Goal: Transaction & Acquisition: Purchase product/service

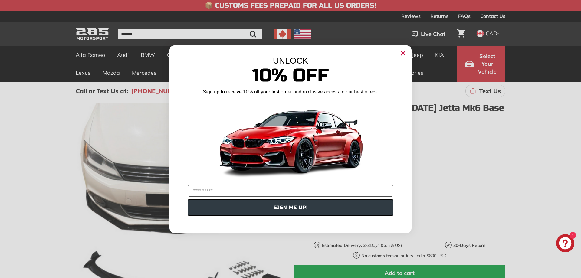
click at [404, 53] on circle "Close dialog" at bounding box center [402, 52] width 9 height 9
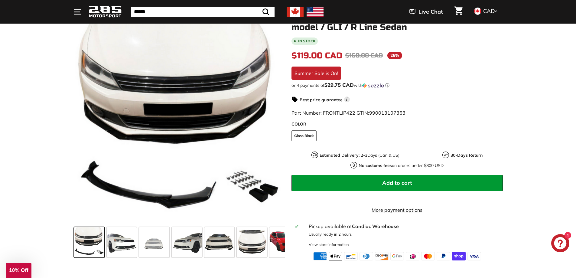
scroll to position [61, 0]
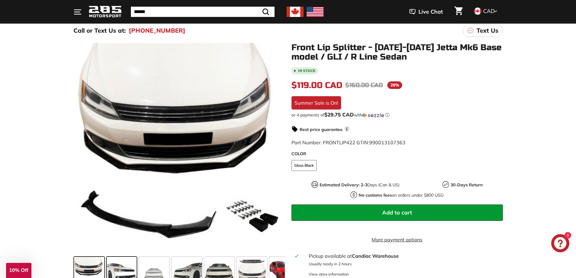
click at [124, 267] on span at bounding box center [122, 272] width 30 height 30
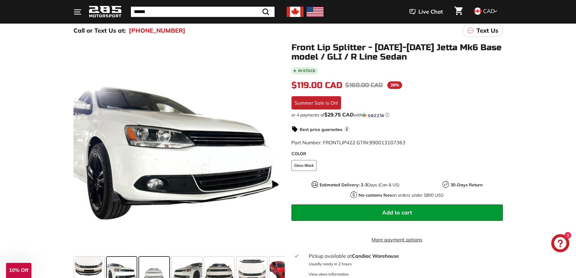
click at [157, 265] on span at bounding box center [154, 272] width 30 height 30
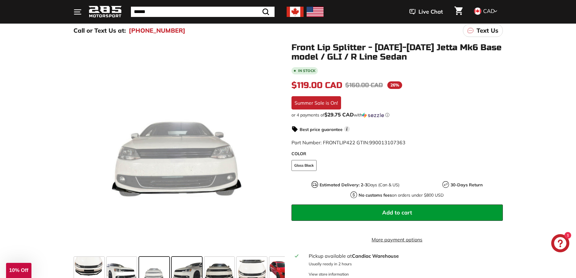
click at [190, 270] on span at bounding box center [187, 272] width 30 height 30
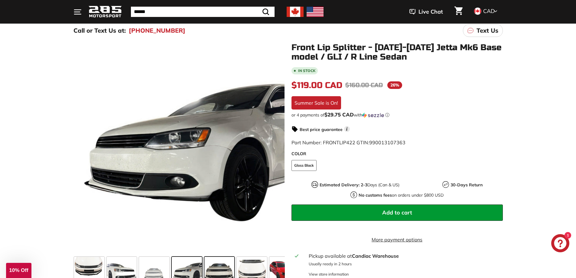
click at [228, 268] on span at bounding box center [219, 272] width 30 height 30
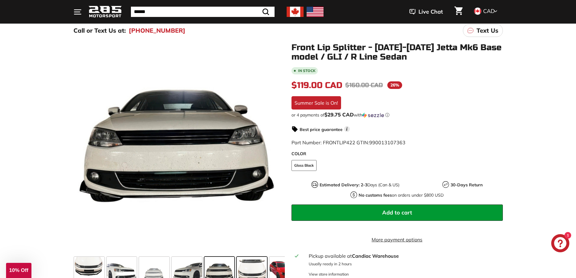
click at [247, 270] on span at bounding box center [252, 272] width 30 height 30
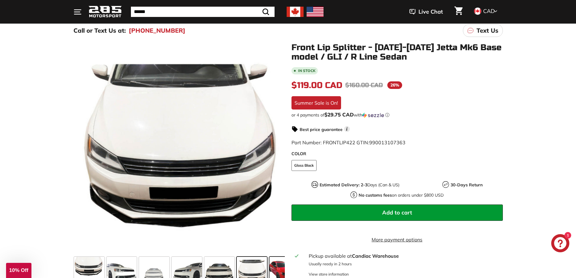
click at [275, 267] on span at bounding box center [285, 272] width 30 height 30
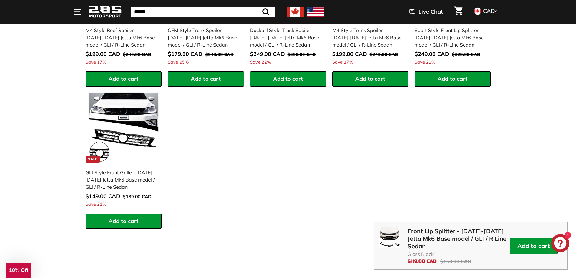
scroll to position [666, 0]
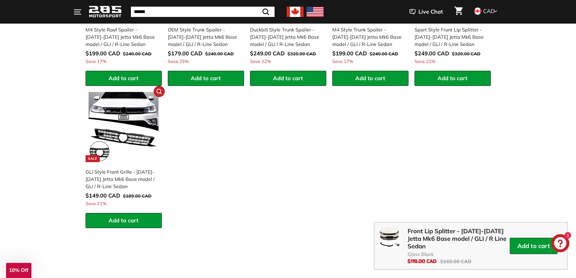
click at [120, 182] on div "GLI Style Front Grille - [DATE]-[DATE] Jetta Mk6 Base model / GLI / R-Line Sedan" at bounding box center [121, 179] width 70 height 22
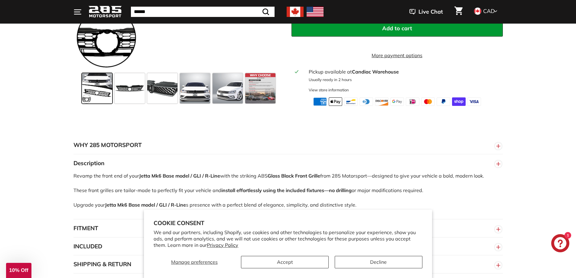
scroll to position [272, 0]
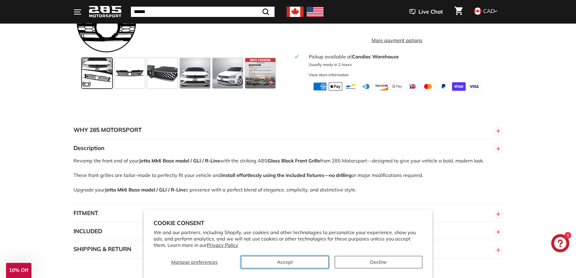
click at [303, 264] on button "Accept" at bounding box center [285, 262] width 88 height 12
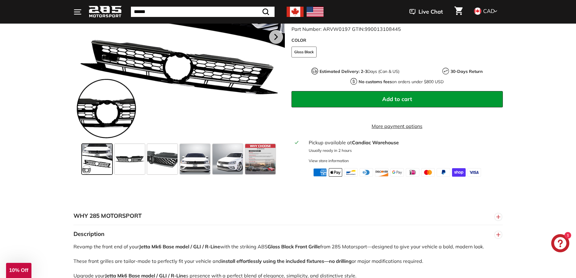
scroll to position [91, 0]
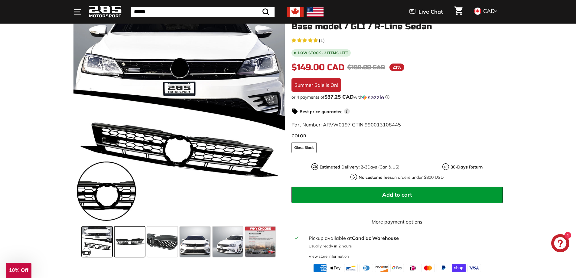
click at [135, 234] on span at bounding box center [130, 242] width 30 height 30
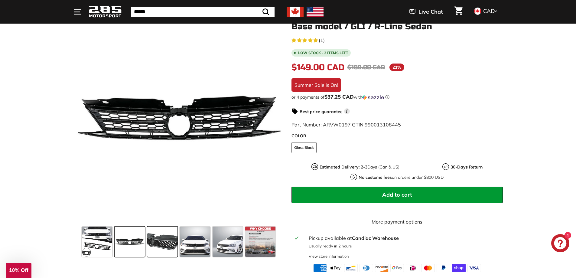
click at [163, 237] on span at bounding box center [162, 242] width 30 height 30
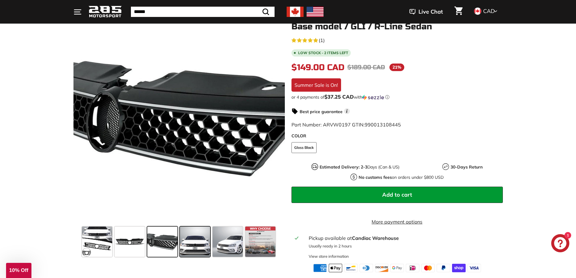
click at [197, 238] on span at bounding box center [195, 242] width 30 height 30
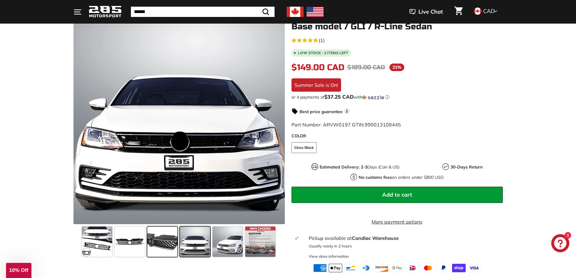
click at [159, 246] on span at bounding box center [162, 242] width 30 height 30
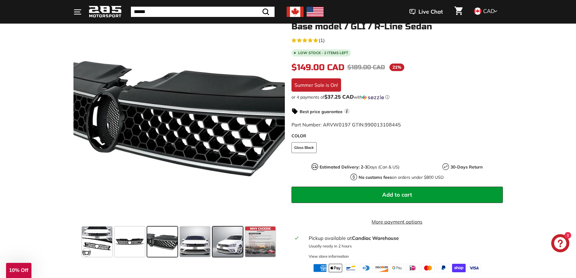
click at [227, 240] on span at bounding box center [228, 242] width 30 height 30
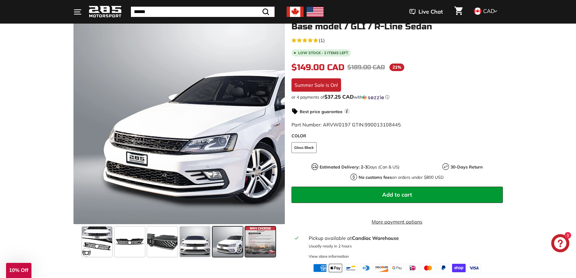
click at [268, 239] on span at bounding box center [260, 242] width 30 height 30
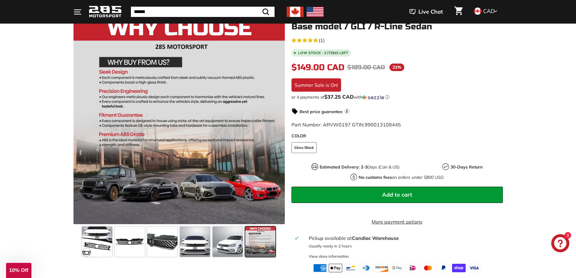
click at [391, 192] on span "Add to cart" at bounding box center [397, 194] width 30 height 7
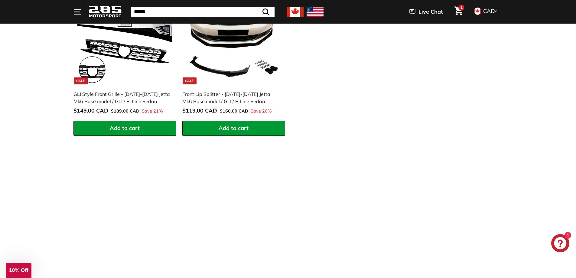
scroll to position [424, 0]
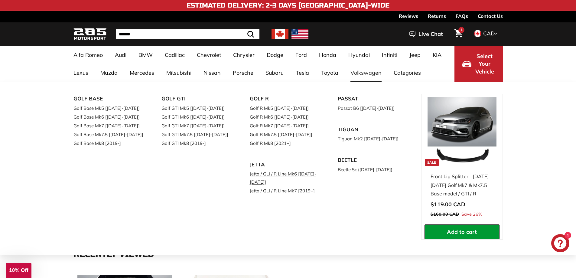
click at [295, 174] on link "Jetta / GLI / R Line Mk6 [[DATE]-[DATE]]" at bounding box center [285, 177] width 71 height 17
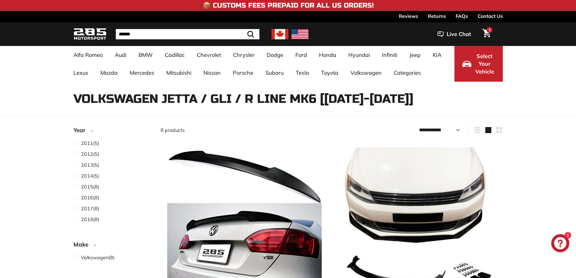
select select "**********"
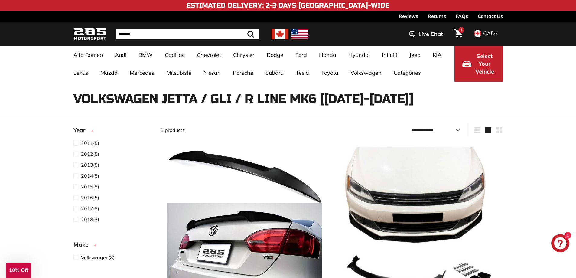
click at [93, 176] on span "2014 (5)" at bounding box center [90, 175] width 18 height 7
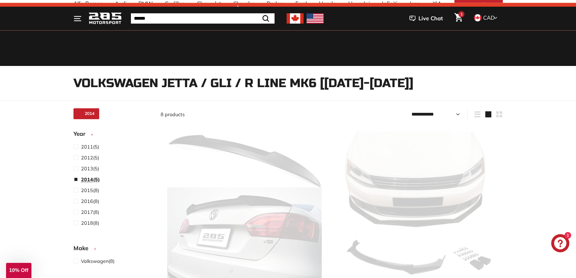
select select "**********"
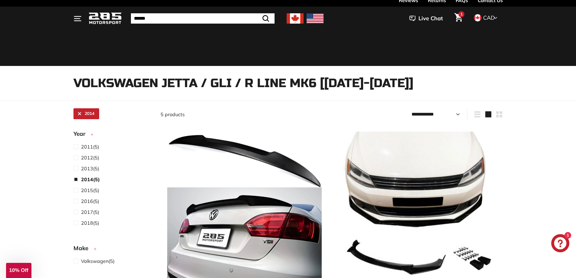
scroll to position [0, 0]
